Goal: Information Seeking & Learning: Learn about a topic

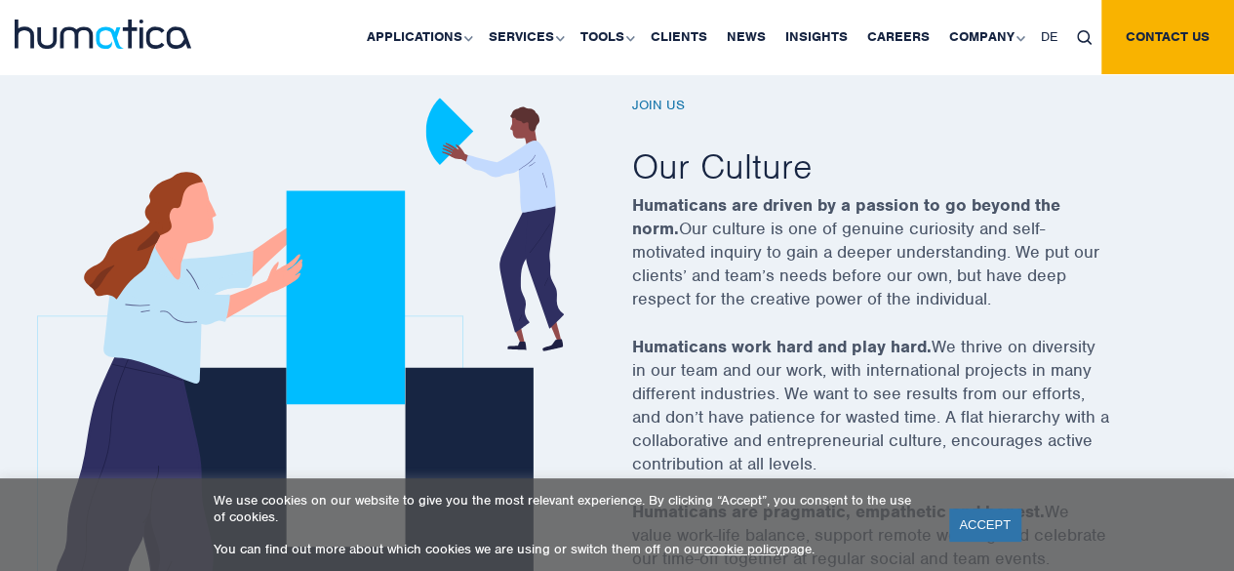
scroll to position [665, 0]
click at [905, 32] on link "Careers" at bounding box center [899, 37] width 82 height 74
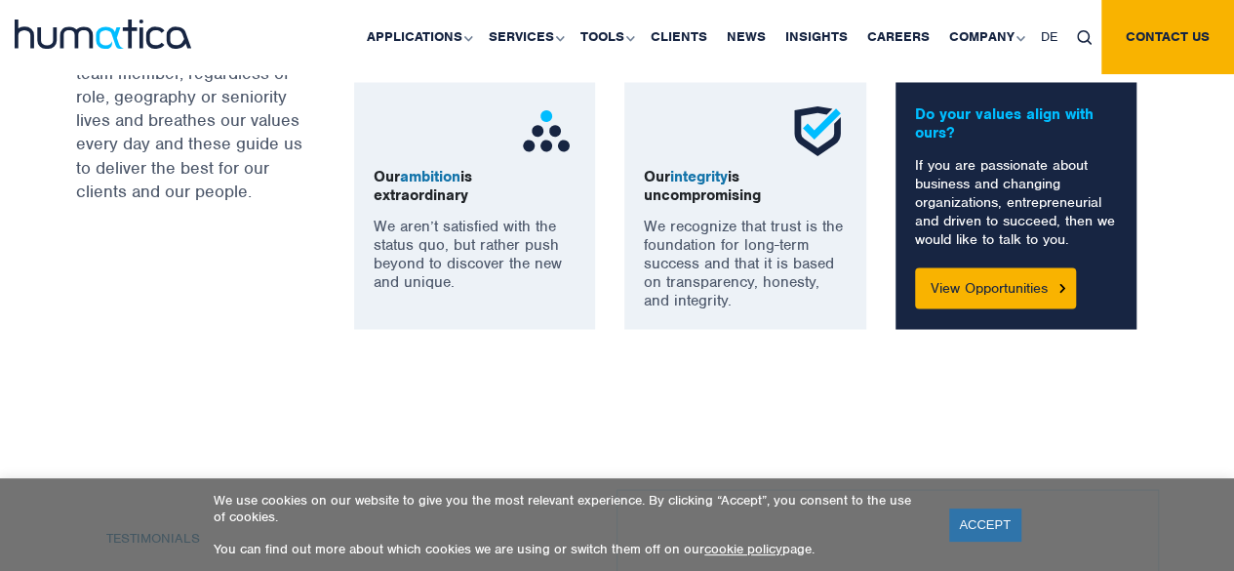
scroll to position [1697, 0]
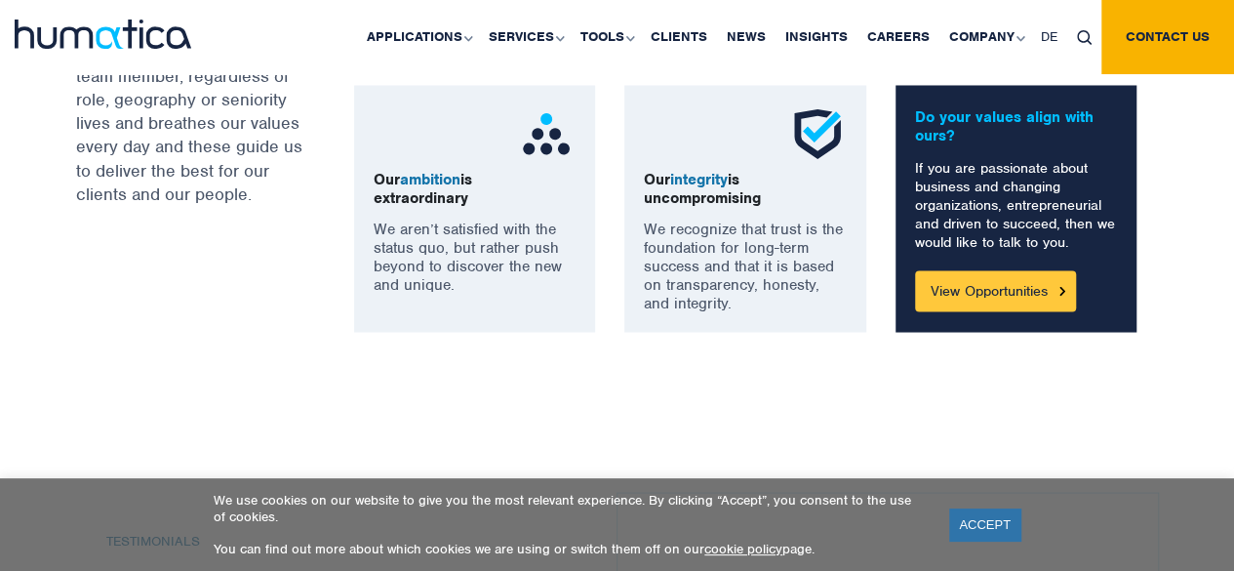
click at [1020, 298] on link "View Opportunities" at bounding box center [995, 290] width 161 height 41
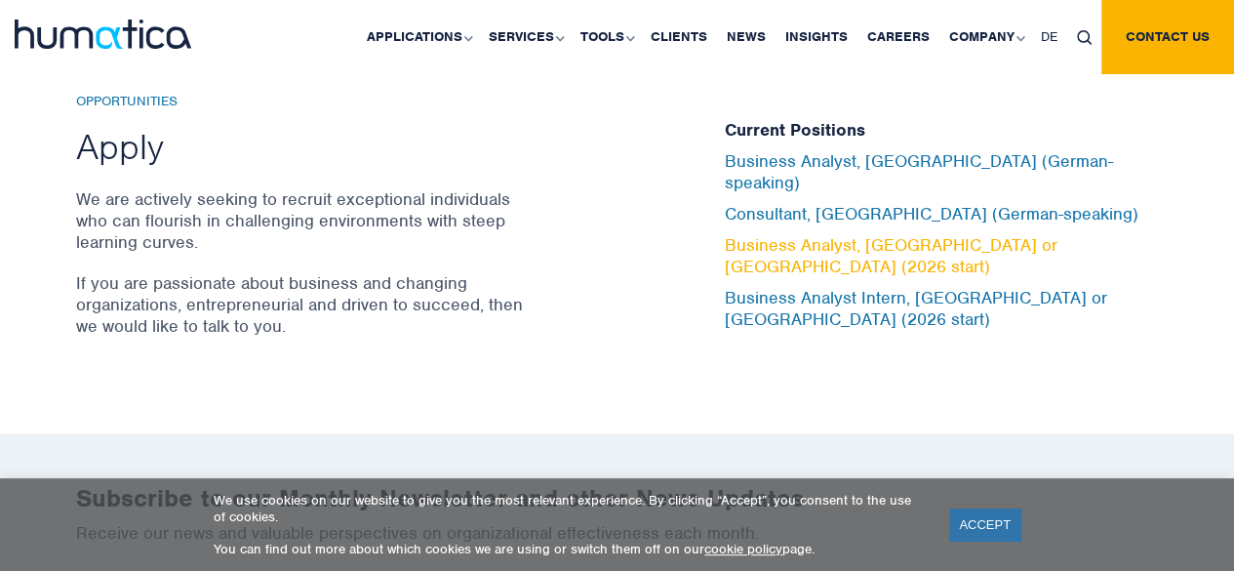
click at [978, 243] on link "Business Analyst, [GEOGRAPHIC_DATA] or [GEOGRAPHIC_DATA] (2026 start)" at bounding box center [891, 255] width 333 height 43
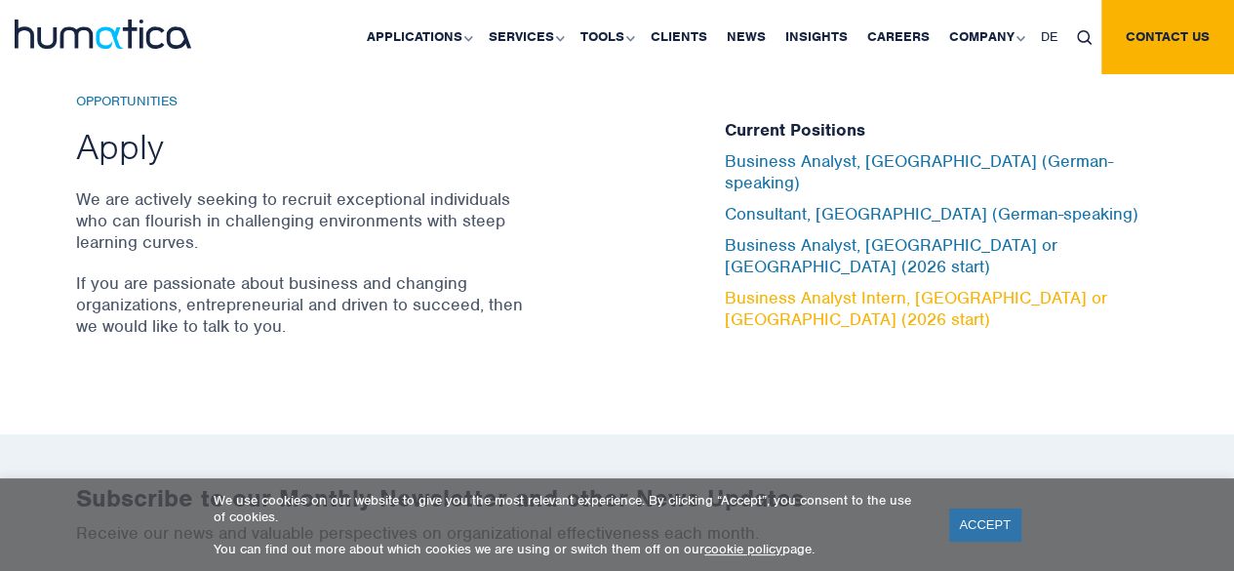
click at [793, 287] on link "Business Analyst Intern, [GEOGRAPHIC_DATA] or [GEOGRAPHIC_DATA] (2026 start)" at bounding box center [916, 308] width 382 height 43
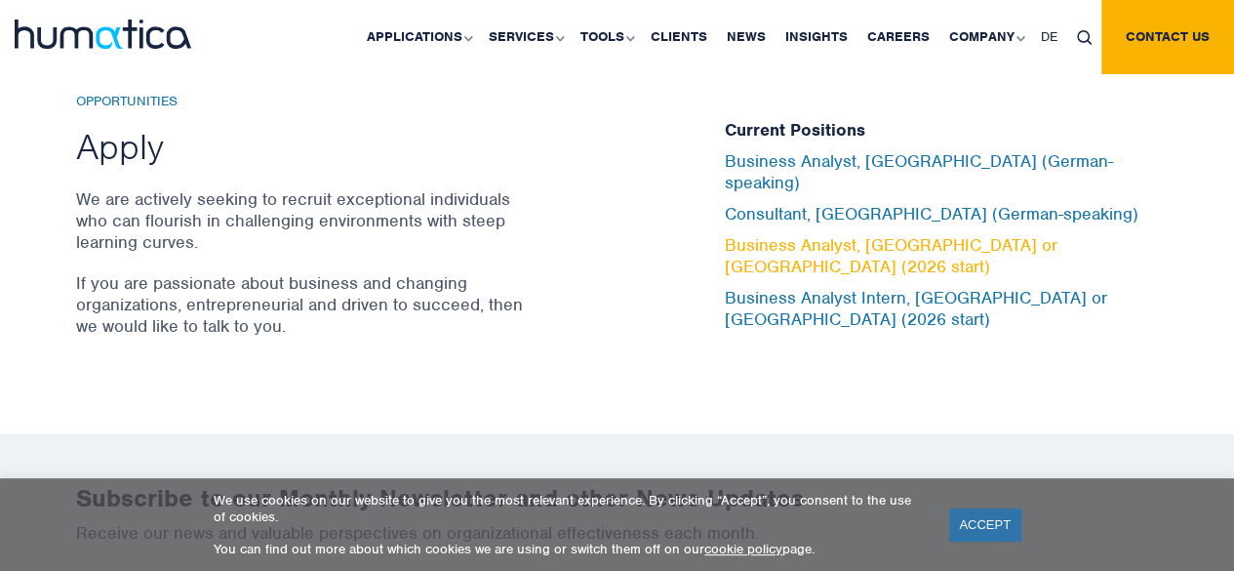
click at [877, 239] on link "Business Analyst, [GEOGRAPHIC_DATA] or [GEOGRAPHIC_DATA] (2026 start)" at bounding box center [891, 255] width 333 height 43
